Goal: Download file/media

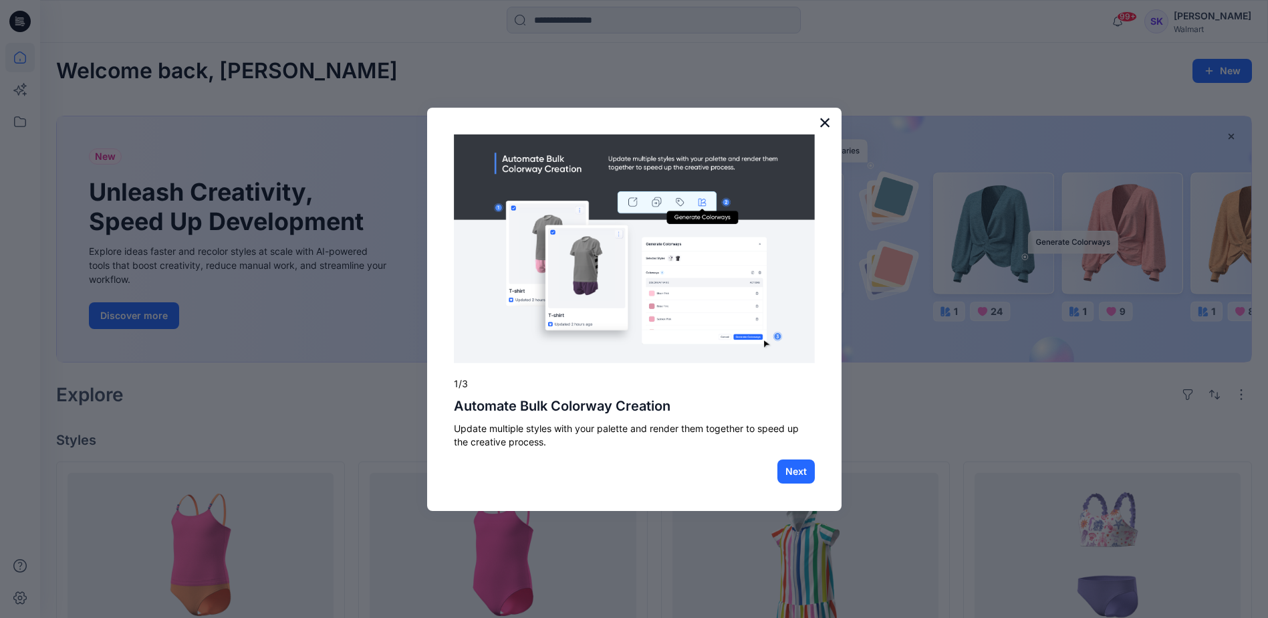
click at [824, 117] on button "×" at bounding box center [825, 122] width 13 height 21
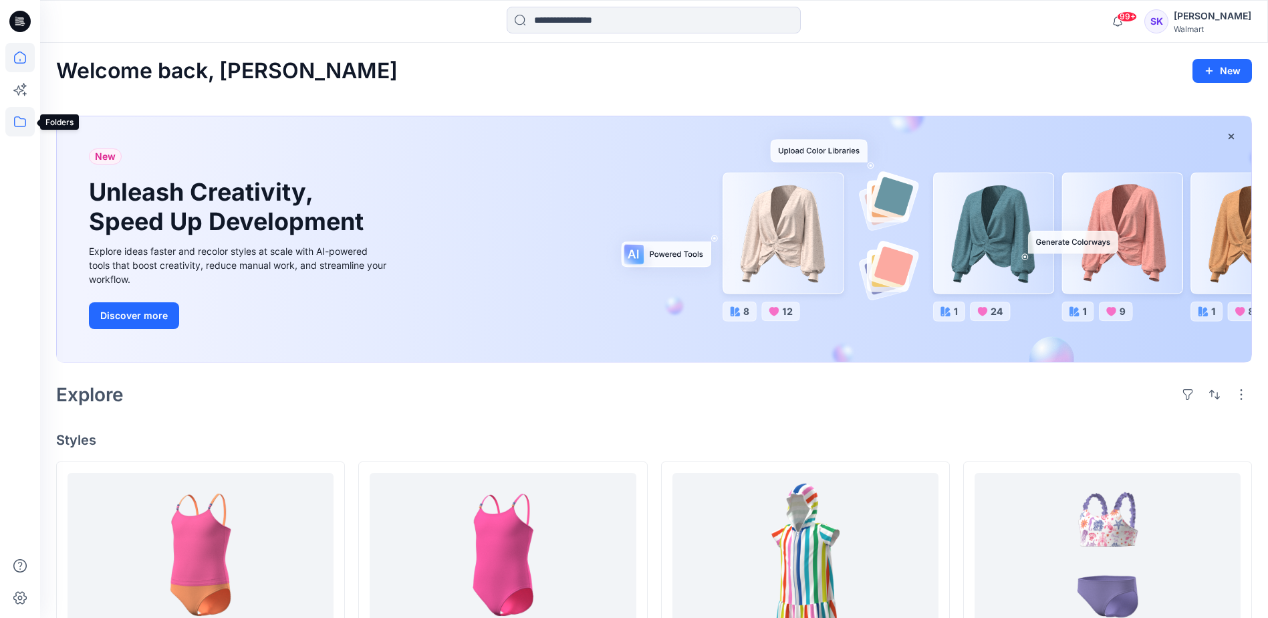
click at [21, 121] on icon at bounding box center [19, 121] width 29 height 29
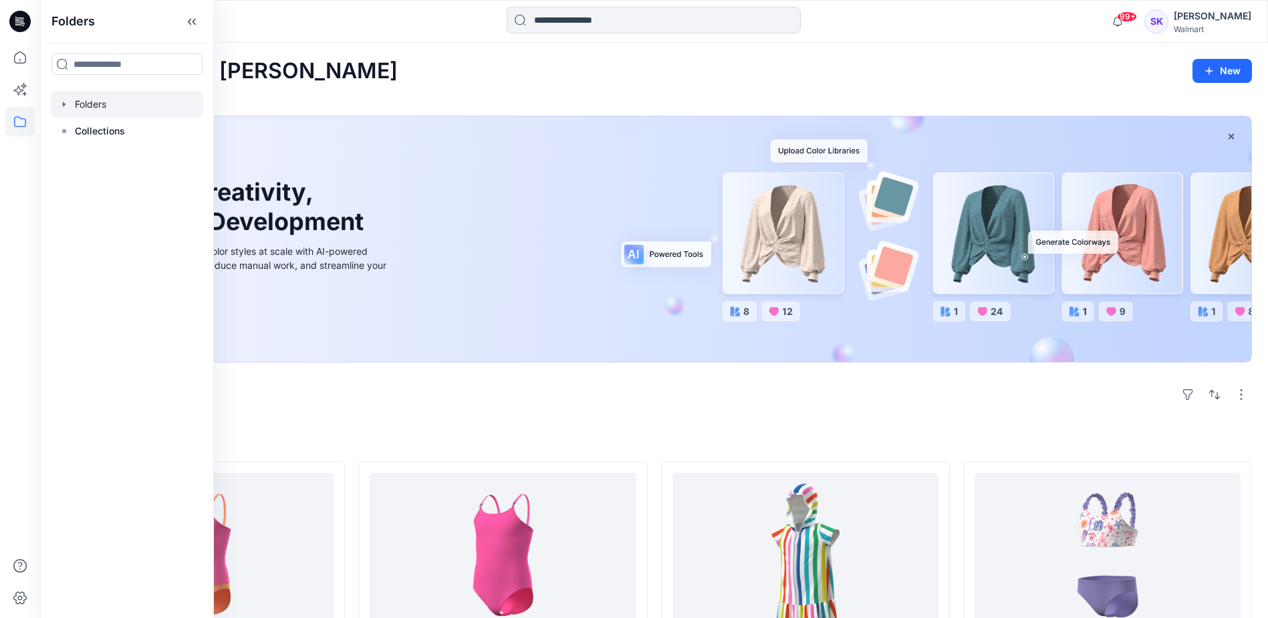
click at [91, 106] on div at bounding box center [127, 104] width 152 height 27
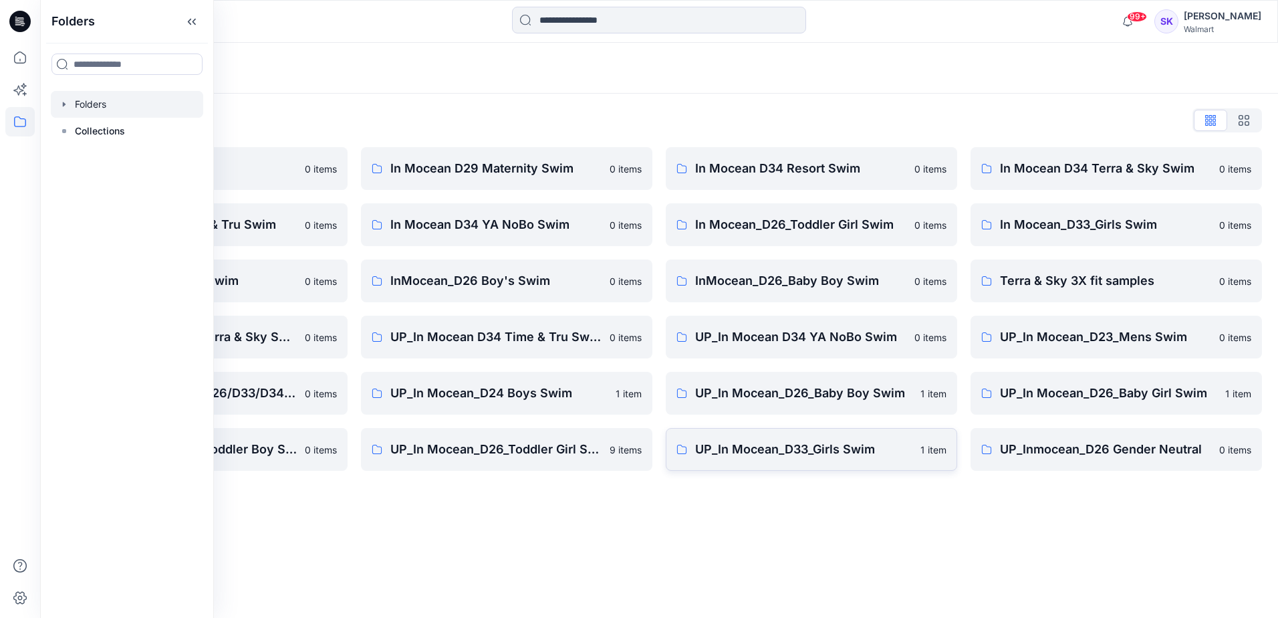
click at [812, 449] on p "UP_In Mocean_D33_Girls Swim" at bounding box center [803, 449] width 217 height 19
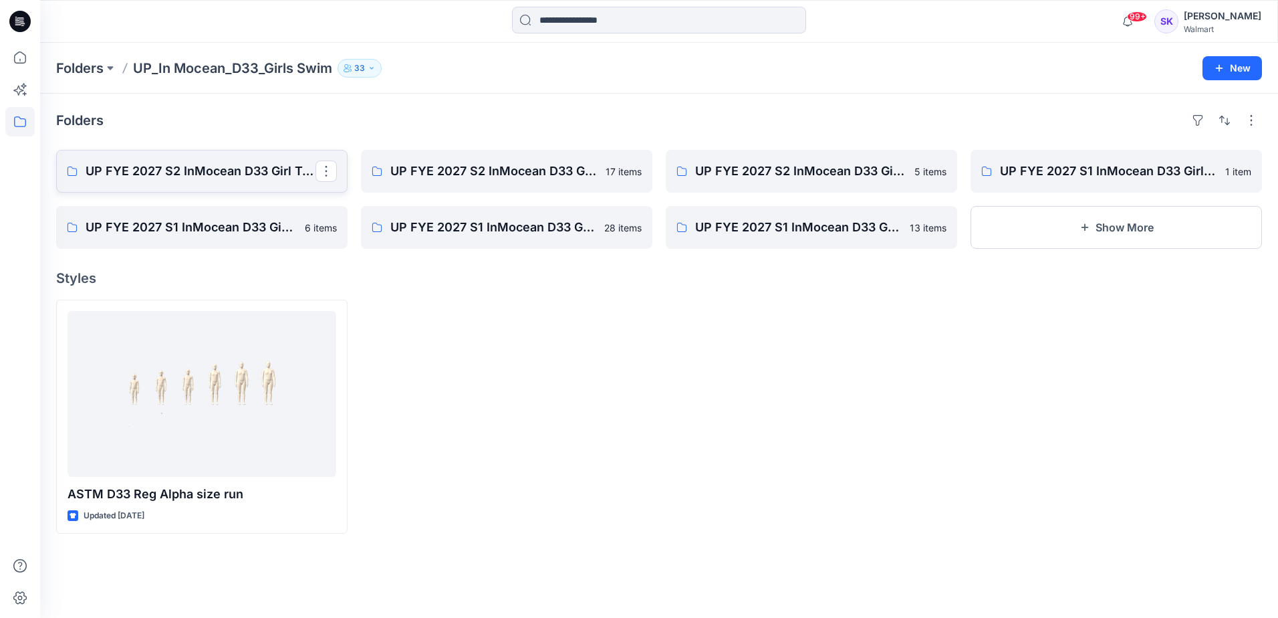
click at [257, 173] on p "UP FYE 2027 S2 InMocean D33 Girl Tween Swim" at bounding box center [201, 171] width 230 height 19
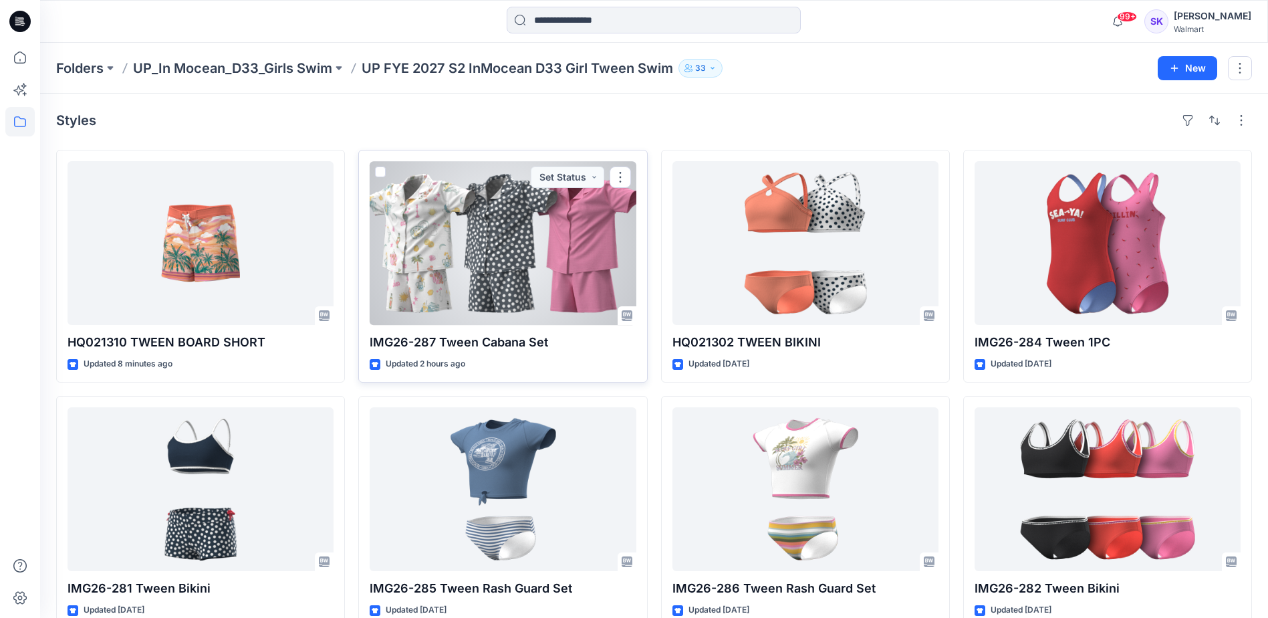
click at [506, 258] on div at bounding box center [503, 243] width 266 height 164
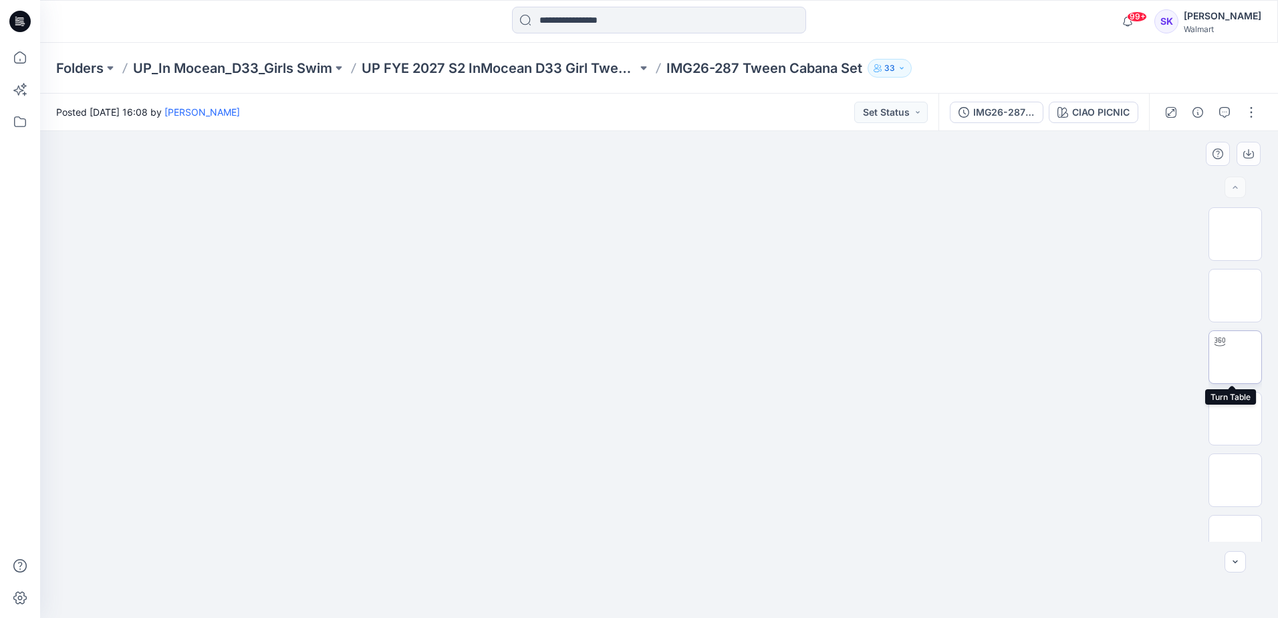
click at [1235, 357] on img at bounding box center [1235, 357] width 0 height 0
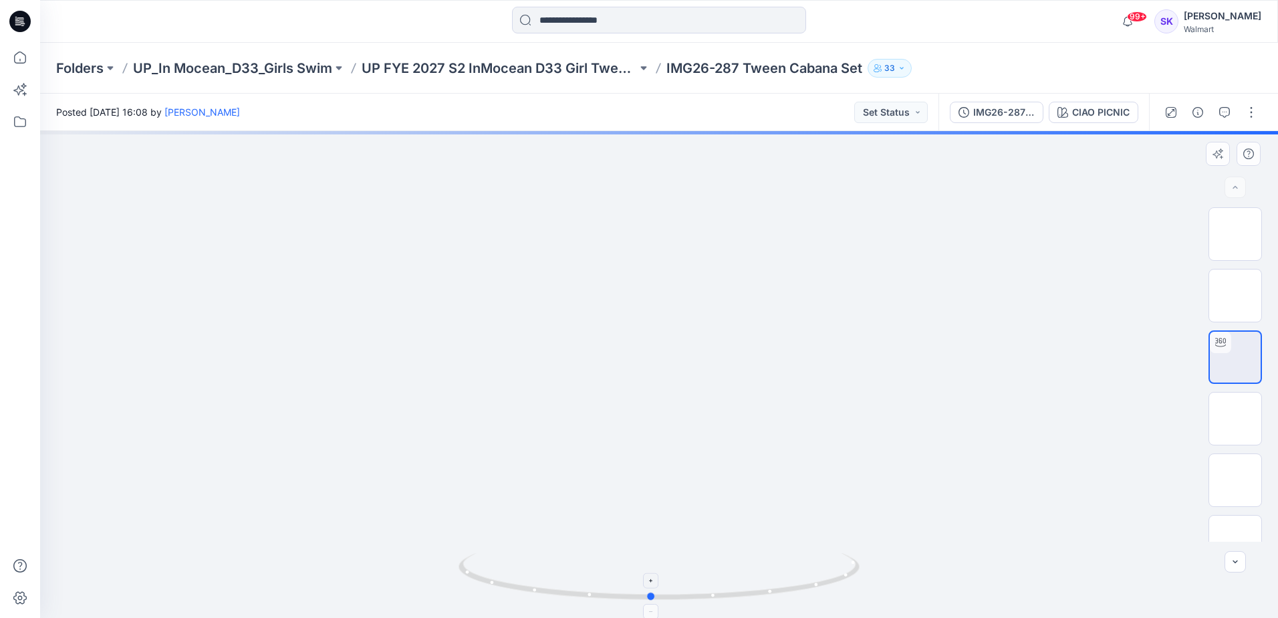
drag, startPoint x: 852, startPoint y: 586, endPoint x: 844, endPoint y: 579, distance: 10.9
click at [844, 579] on icon at bounding box center [661, 578] width 404 height 50
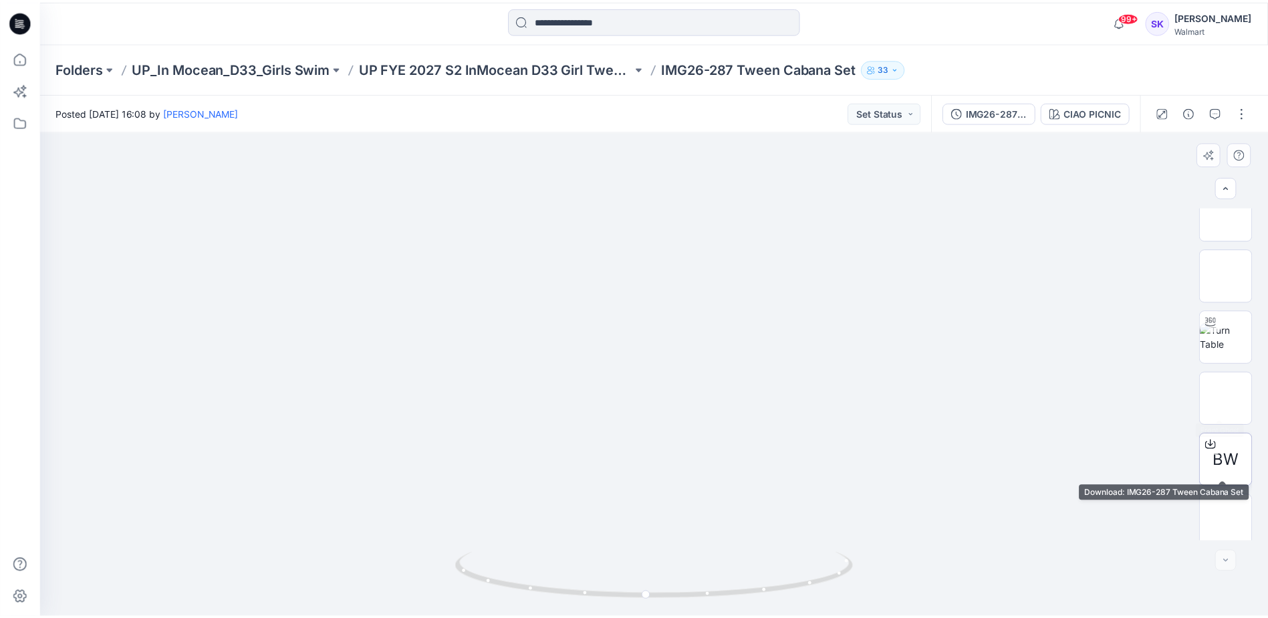
scroll to position [334, 0]
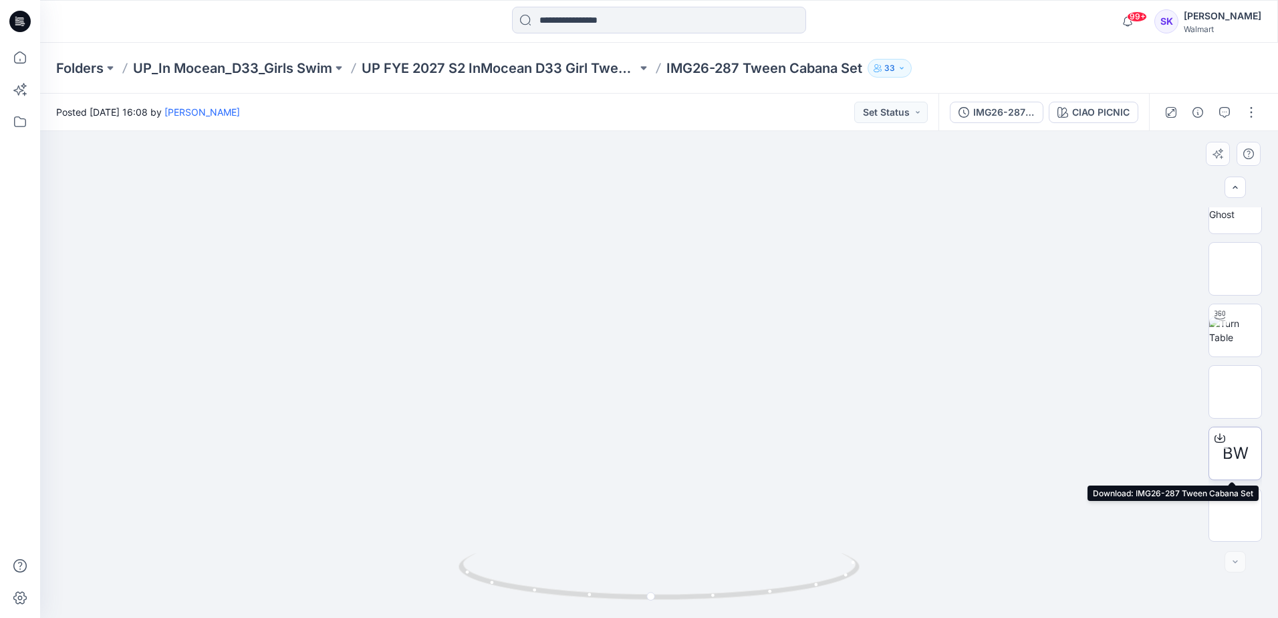
click at [1235, 446] on span "BW" at bounding box center [1236, 453] width 26 height 24
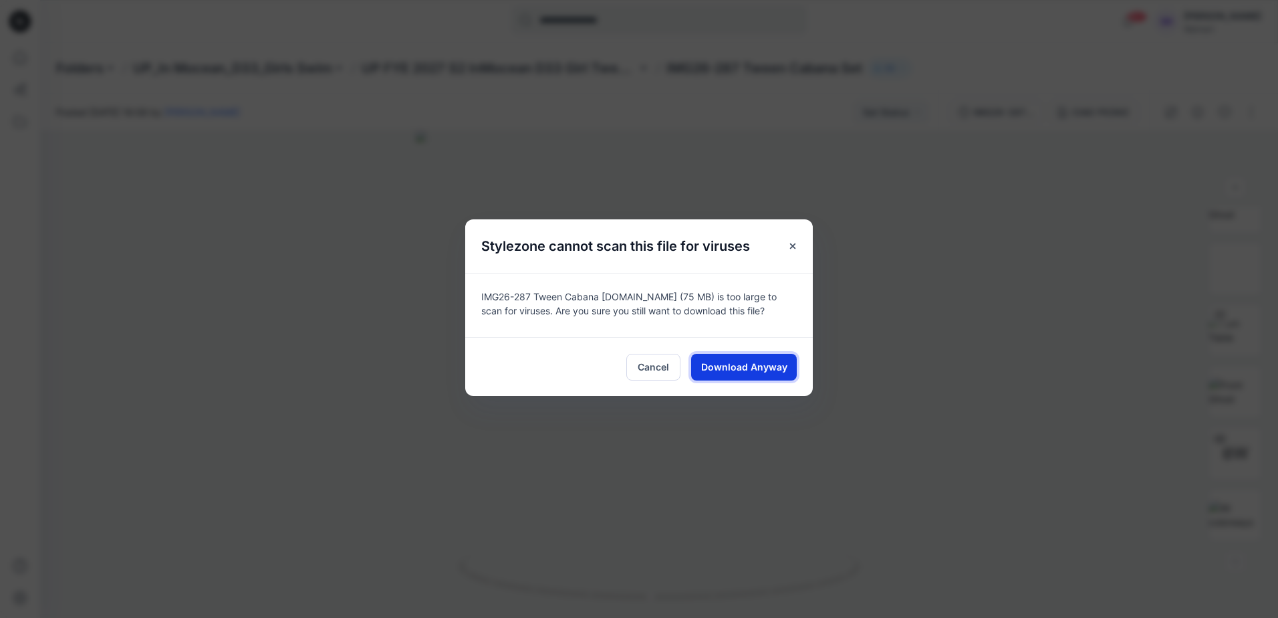
click at [728, 363] on span "Download Anyway" at bounding box center [744, 367] width 86 height 14
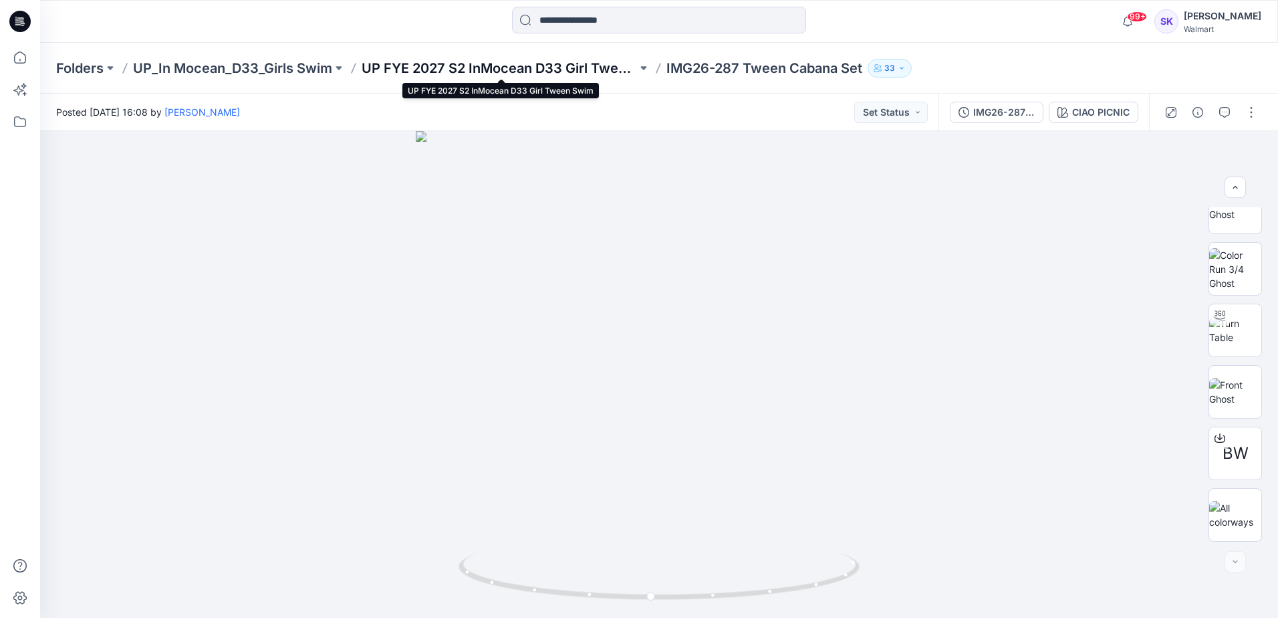
click at [543, 69] on p "UP FYE 2027 S2 InMocean D33 Girl Tween Swim" at bounding box center [499, 68] width 275 height 19
